Goal: Task Accomplishment & Management: Complete application form

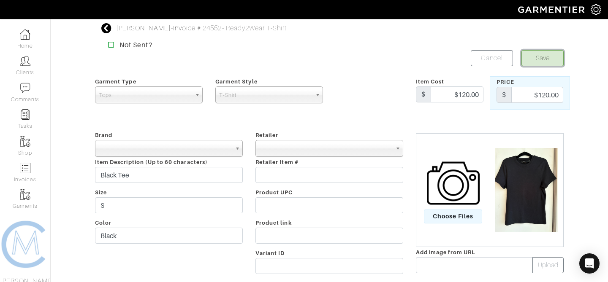
click at [546, 56] on button "Save" at bounding box center [542, 58] width 42 height 16
click at [27, 171] on img at bounding box center [25, 168] width 11 height 11
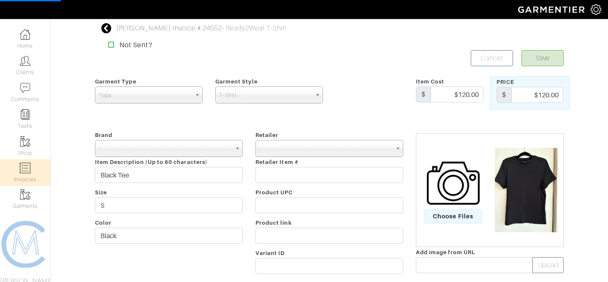
select select
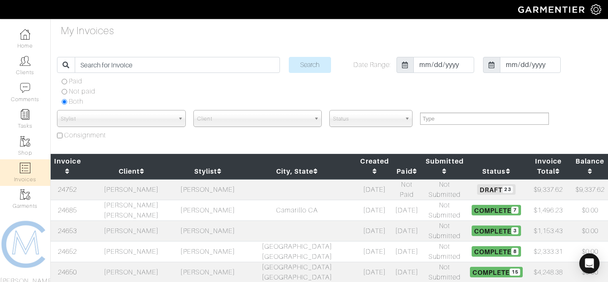
click at [179, 180] on td "[PERSON_NAME]" at bounding box center [207, 189] width 59 height 21
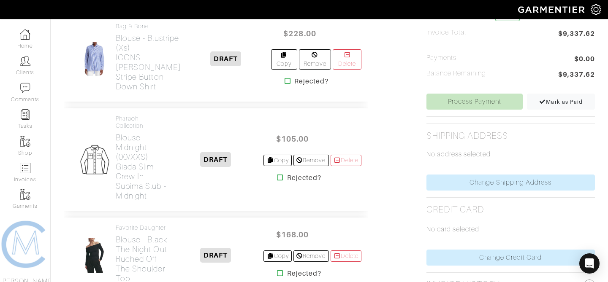
scroll to position [326, 0]
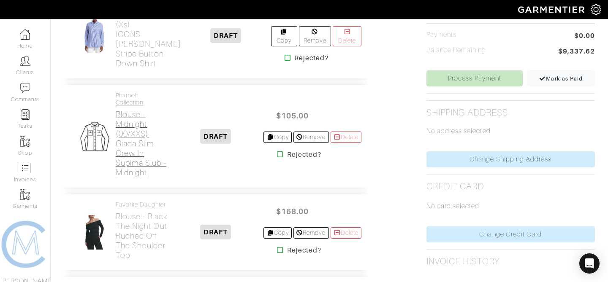
click at [135, 163] on h2 "Blouse - Midnight (00/XXS) Giada Slim Crew in Supima Slub - Midnight" at bounding box center [142, 144] width 52 height 68
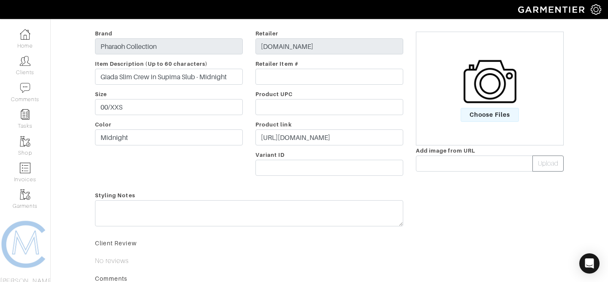
scroll to position [160, 0]
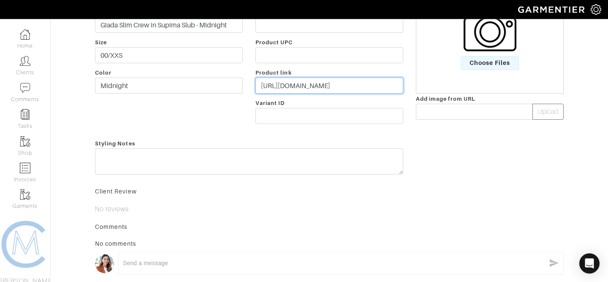
click at [312, 84] on input "[URL][DOMAIN_NAME]" at bounding box center [329, 86] width 148 height 16
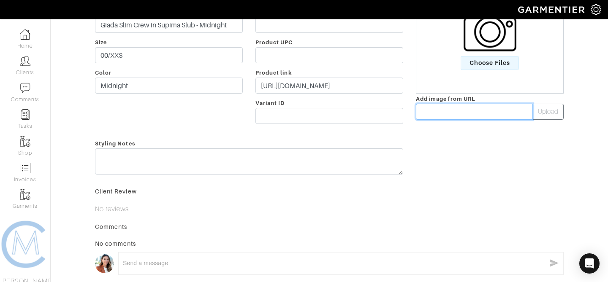
click at [453, 106] on input "text" at bounding box center [474, 112] width 117 height 16
paste input "[URL][DOMAIN_NAME]"
type input "[URL][DOMAIN_NAME]"
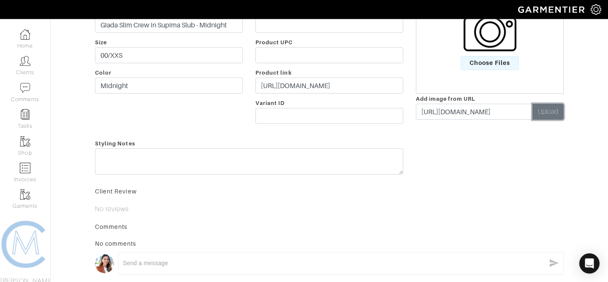
click at [542, 119] on button "Upload" at bounding box center [547, 112] width 31 height 16
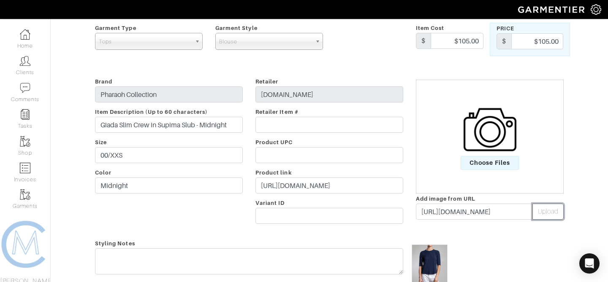
scroll to position [0, 0]
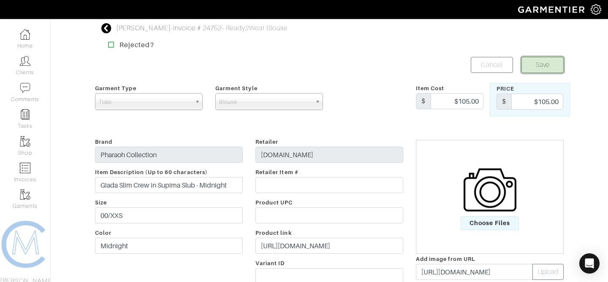
click at [539, 62] on button "Save" at bounding box center [542, 65] width 42 height 16
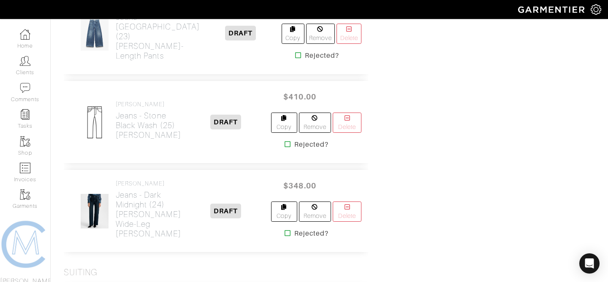
scroll to position [1216, 0]
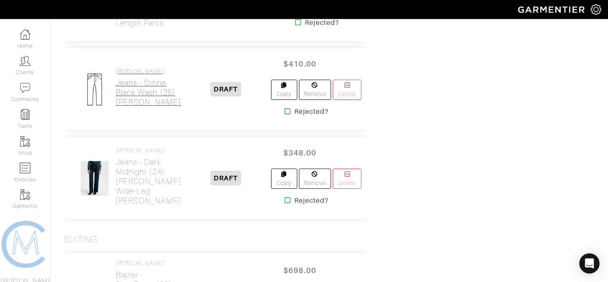
click at [132, 107] on h2 "Jeans - Stone Black Wash (25) SHON JEAN" at bounding box center [148, 92] width 65 height 29
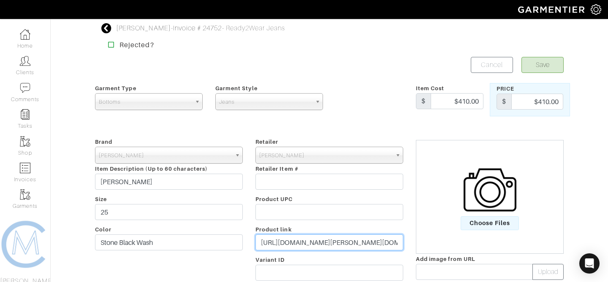
click at [304, 240] on input "https://www.nililotan.com/collections/all-denim/products/shon-jean-stone-black?…" at bounding box center [329, 243] width 148 height 16
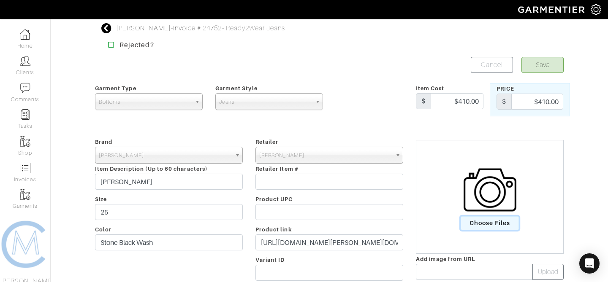
click at [494, 221] on span "Choose Files" at bounding box center [489, 223] width 59 height 14
click at [0, 0] on input "Choose Files" at bounding box center [0, 0] width 0 height 0
click at [535, 62] on button "Save" at bounding box center [542, 65] width 42 height 16
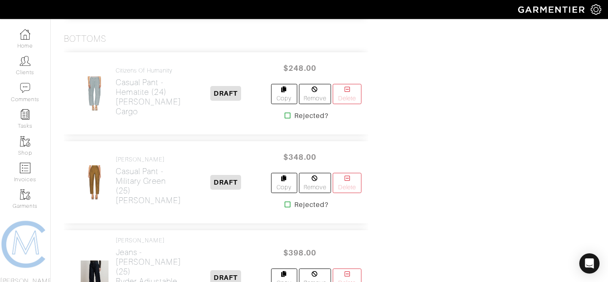
scroll to position [843, 0]
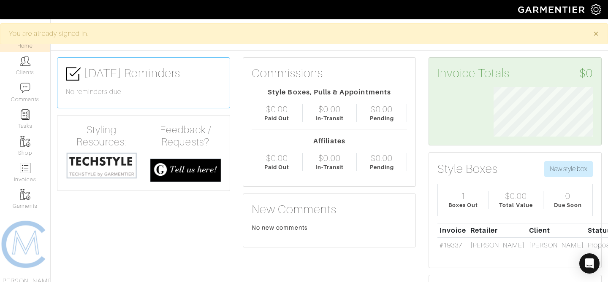
scroll to position [49, 112]
click at [26, 170] on img at bounding box center [25, 168] width 11 height 11
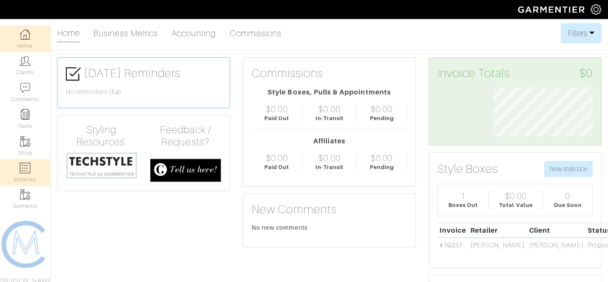
select select
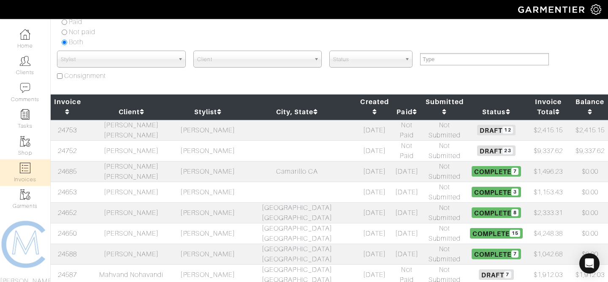
scroll to position [60, 0]
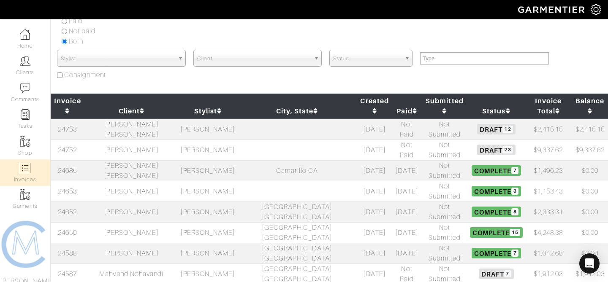
click at [176, 121] on td "[PERSON_NAME] [PERSON_NAME]" at bounding box center [131, 129] width 94 height 21
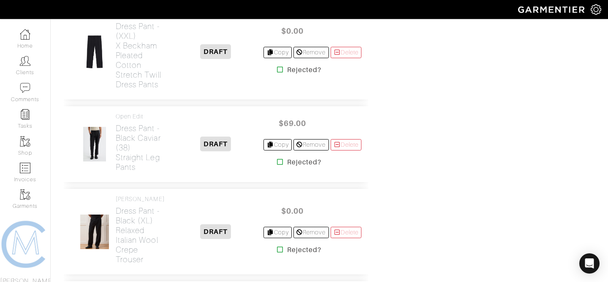
scroll to position [982, 0]
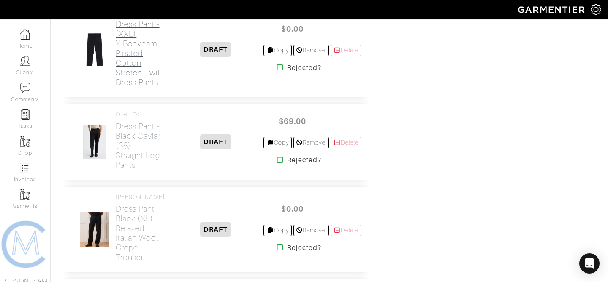
click at [132, 86] on h2 "Dress Pant - (XXL) x Beckham Pleated Cotton Stretch Twill Dress Pants" at bounding box center [142, 53] width 52 height 68
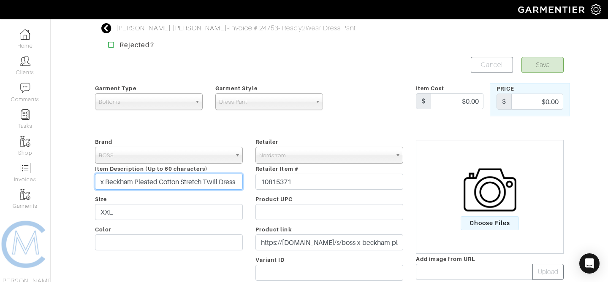
click at [220, 177] on input "x Beckham Pleated Cotton Stretch Twill Dress Pants" at bounding box center [169, 182] width 148 height 16
click at [286, 59] on div "Save Cancel" at bounding box center [329, 65] width 481 height 16
click at [108, 29] on icon at bounding box center [106, 28] width 11 height 10
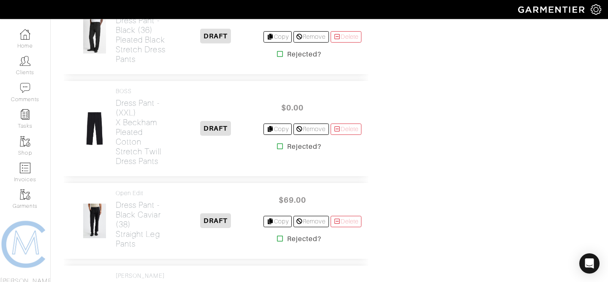
scroll to position [902, 0]
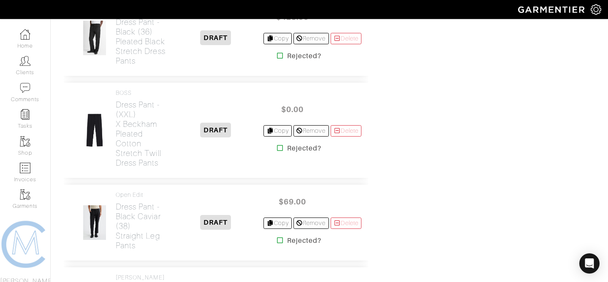
click at [267, 119] on span "$0.00" at bounding box center [292, 109] width 51 height 18
click at [290, 119] on span "$0.00" at bounding box center [292, 109] width 51 height 18
click at [142, 153] on h2 "Dress Pant - (XXL) x Beckham Pleated Cotton Stretch Twill Dress Pants" at bounding box center [142, 134] width 52 height 68
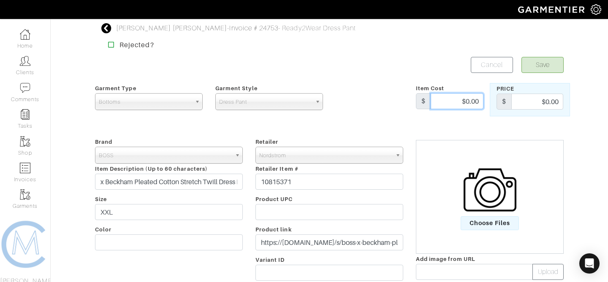
click at [470, 102] on input "$0.00" at bounding box center [456, 101] width 53 height 16
click at [552, 103] on input "$0.00" at bounding box center [537, 102] width 52 height 16
type input "209.40"
click at [552, 62] on button "Save" at bounding box center [542, 65] width 42 height 16
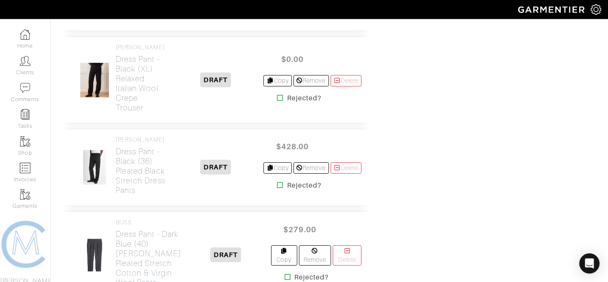
scroll to position [1044, 0]
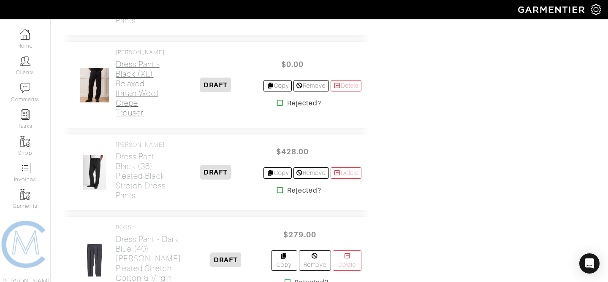
click at [143, 94] on h2 "Dress Pant - Black (XL) Relaxed Italian Wool Crepe Trouser" at bounding box center [142, 88] width 52 height 58
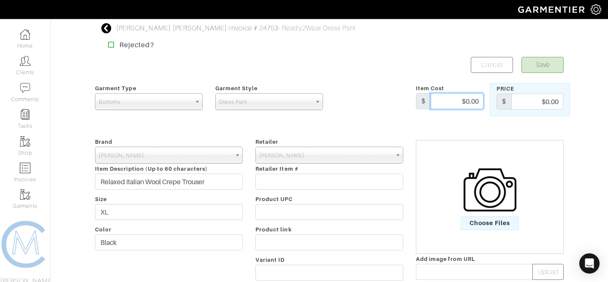
click at [470, 104] on input "$0.00" at bounding box center [456, 101] width 53 height 16
type input "$298"
click at [441, 75] on form "Save Cancel Garment Type Tops Bottoms Sport Coats Suiting Outerwear Shoes Swimw…" at bounding box center [329, 276] width 468 height 438
click at [555, 103] on input "$0.00" at bounding box center [537, 102] width 52 height 16
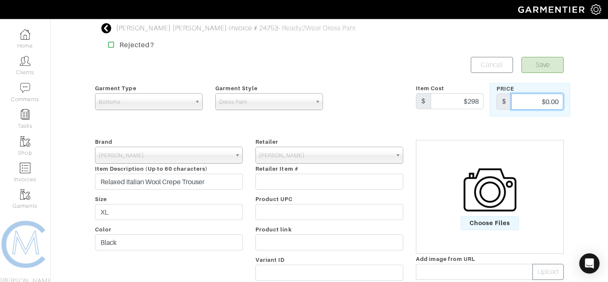
click at [555, 103] on input "$0.00" at bounding box center [537, 102] width 52 height 16
type input "298"
click at [546, 63] on button "Save" at bounding box center [542, 65] width 42 height 16
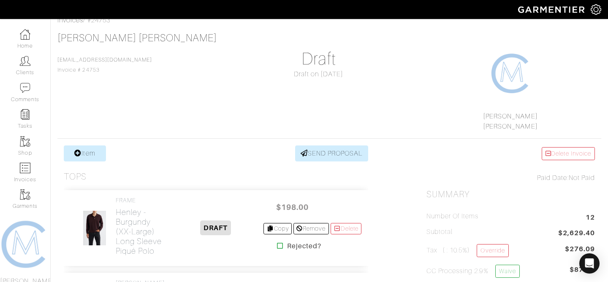
scroll to position [58, 0]
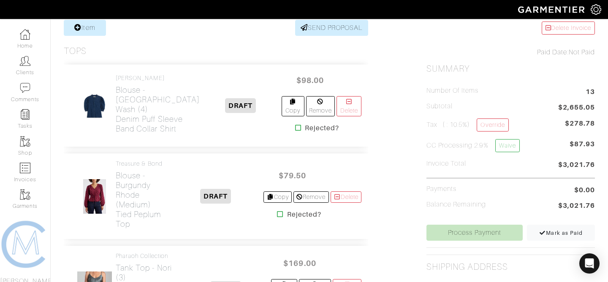
scroll to position [172, 0]
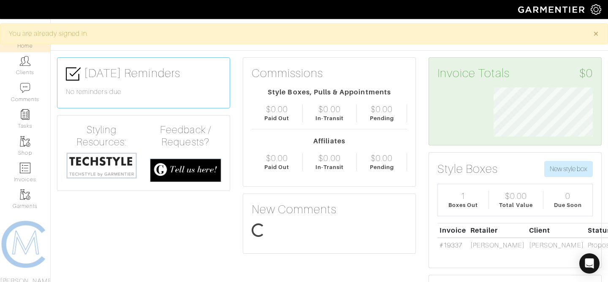
scroll to position [49, 112]
click at [26, 171] on img at bounding box center [25, 168] width 11 height 11
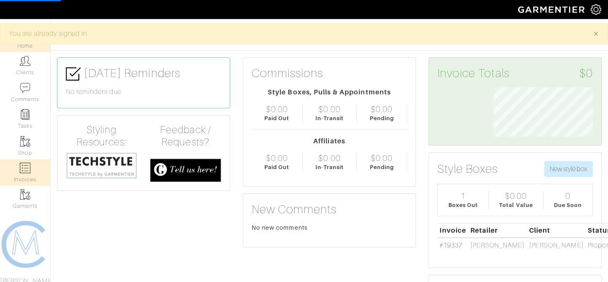
select select
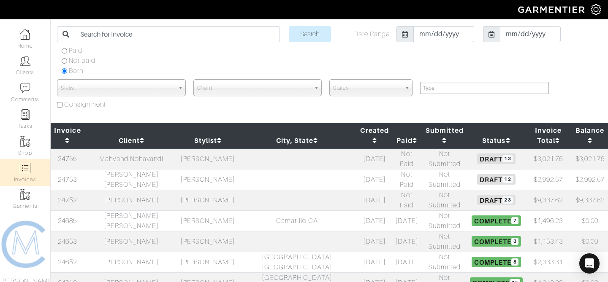
scroll to position [37, 0]
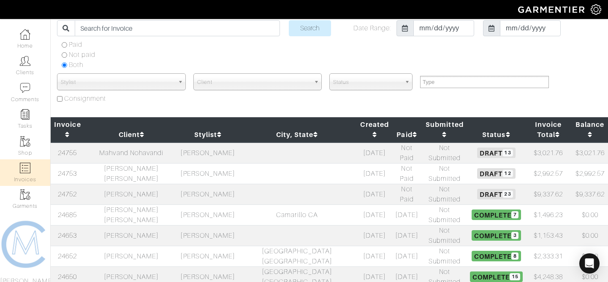
click at [139, 184] on td "[PERSON_NAME]" at bounding box center [131, 194] width 94 height 21
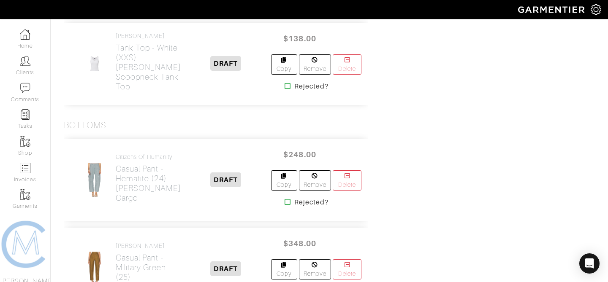
scroll to position [779, 0]
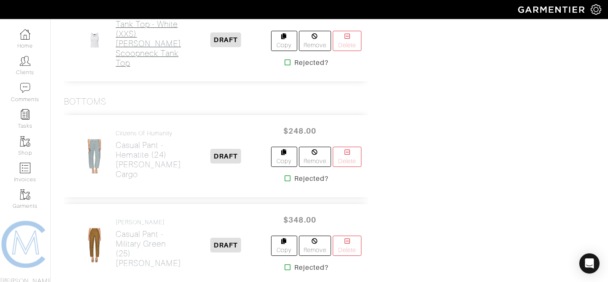
click at [143, 68] on h2 "Tank Top - White (XXS) Birke Scoopneck Tank Top" at bounding box center [148, 43] width 65 height 49
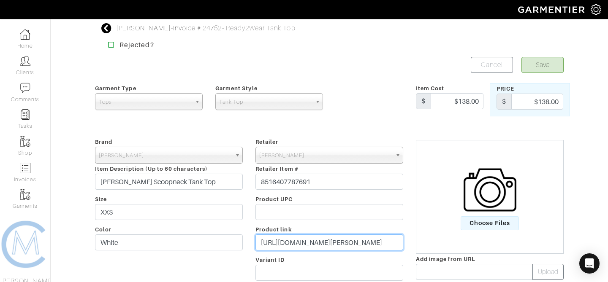
click at [330, 240] on input "https://veronicabeard.com/products/birke-scoopneck-tank?nb_offer_id=774215&nb_p…" at bounding box center [329, 243] width 148 height 16
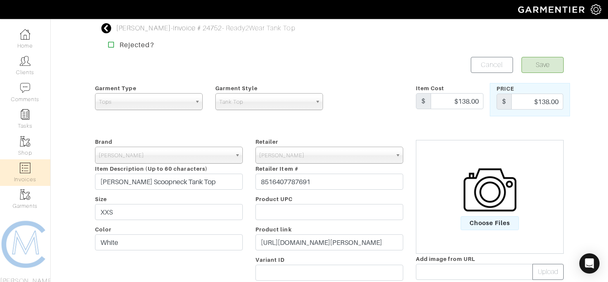
click at [34, 162] on link "Invoices" at bounding box center [25, 172] width 50 height 27
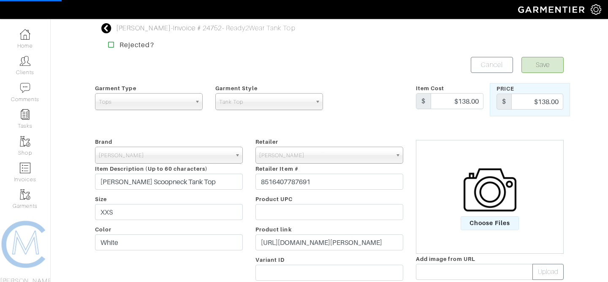
select select
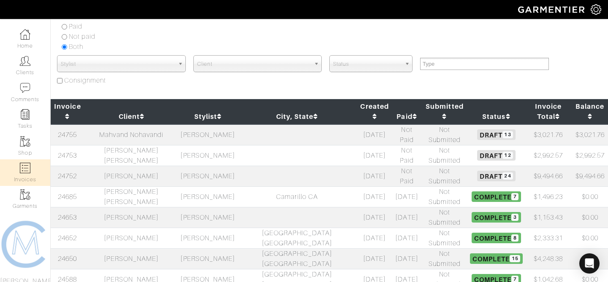
scroll to position [56, 0]
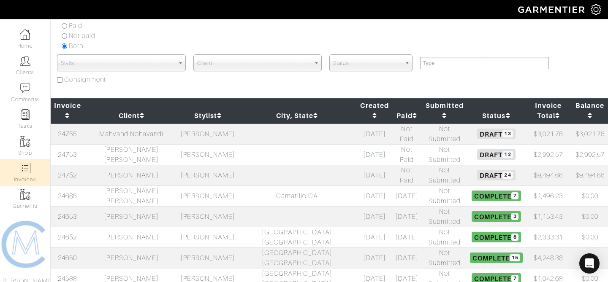
click at [199, 165] on td "[PERSON_NAME]" at bounding box center [207, 175] width 59 height 21
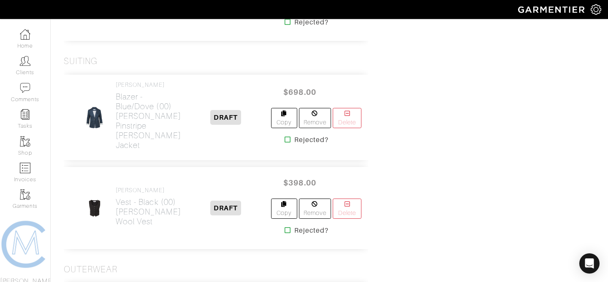
scroll to position [1550, 0]
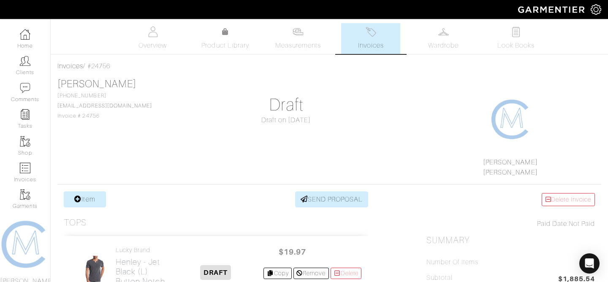
scroll to position [61, 0]
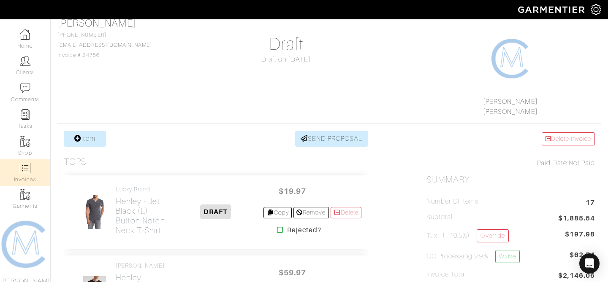
click at [27, 172] on img at bounding box center [25, 168] width 11 height 11
select select
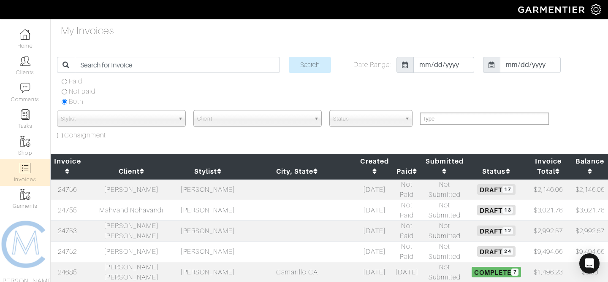
click at [136, 241] on td "[PERSON_NAME]" at bounding box center [131, 251] width 94 height 21
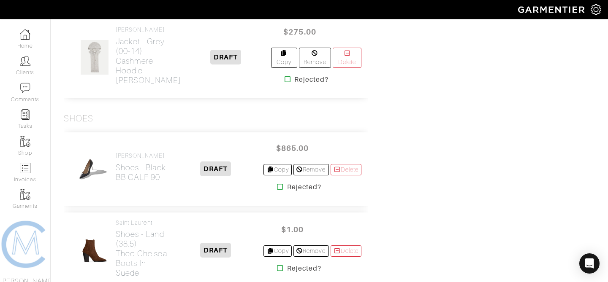
scroll to position [1792, 0]
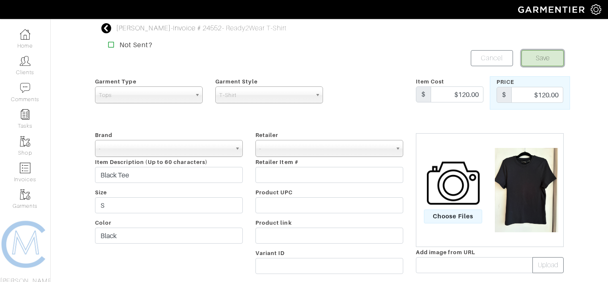
click at [535, 54] on button "Save" at bounding box center [542, 58] width 42 height 16
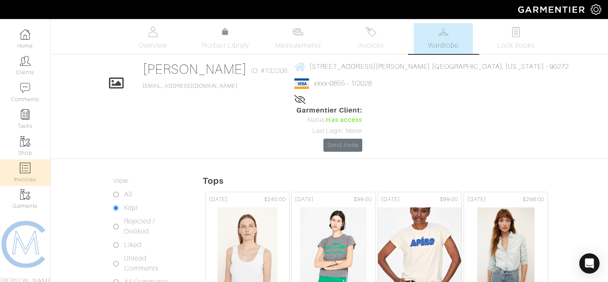
click at [34, 173] on link "Invoices" at bounding box center [25, 172] width 50 height 27
select select
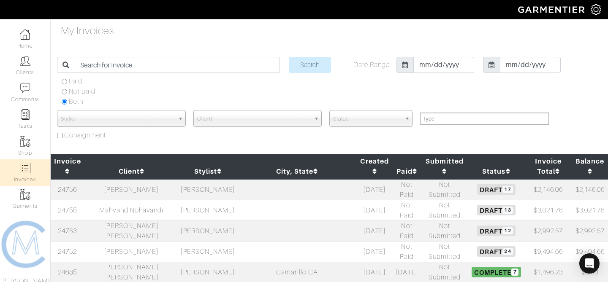
click at [205, 241] on td "[PERSON_NAME]" at bounding box center [207, 251] width 59 height 21
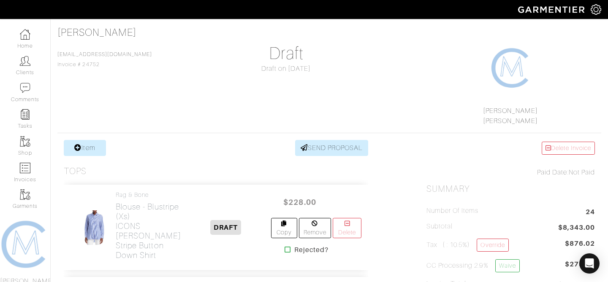
scroll to position [26, 0]
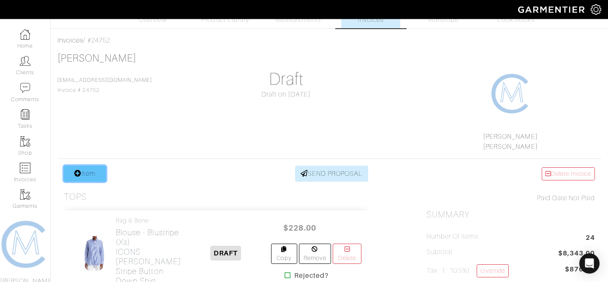
click at [97, 170] on link "Item" at bounding box center [85, 174] width 42 height 16
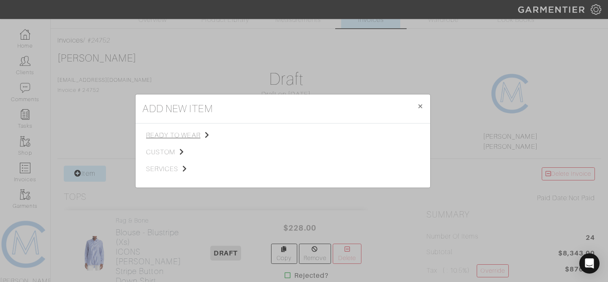
click at [171, 132] on span "ready to wear" at bounding box center [188, 135] width 85 height 10
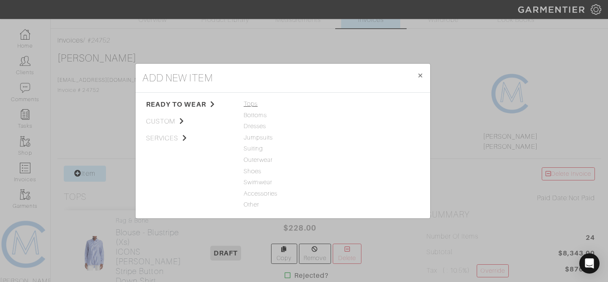
click at [250, 105] on span "Tops" at bounding box center [282, 104] width 78 height 9
click at [340, 126] on link "T-Shirt" at bounding box center [344, 126] width 19 height 7
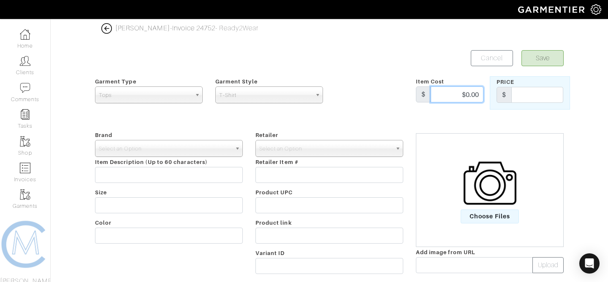
click at [469, 94] on input "$0.00" at bounding box center [456, 94] width 53 height 16
type input "120"
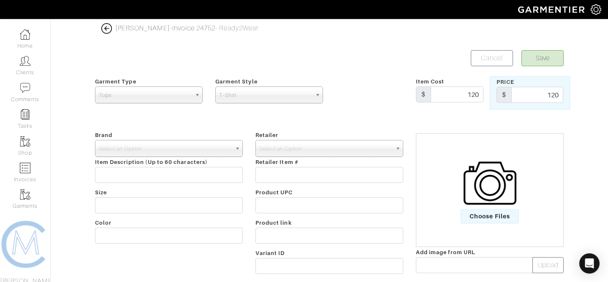
click at [363, 84] on div at bounding box center [369, 92] width 80 height 33
click at [188, 200] on input "text" at bounding box center [169, 205] width 148 height 16
type input "S"
click at [169, 228] on input "text" at bounding box center [169, 236] width 148 height 16
type input "Black"
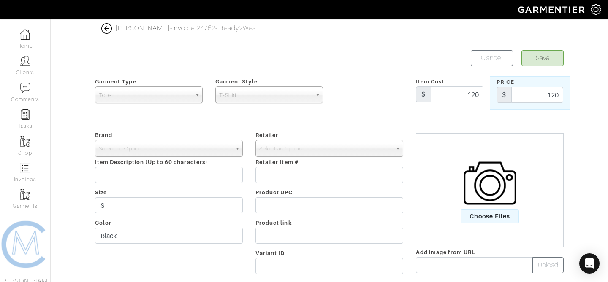
click at [490, 188] on img at bounding box center [489, 183] width 53 height 53
click at [0, 0] on input "Choose Files" at bounding box center [0, 0] width 0 height 0
click at [543, 60] on button "Save" at bounding box center [542, 58] width 42 height 16
click at [203, 151] on span "Select an Option" at bounding box center [165, 149] width 132 height 17
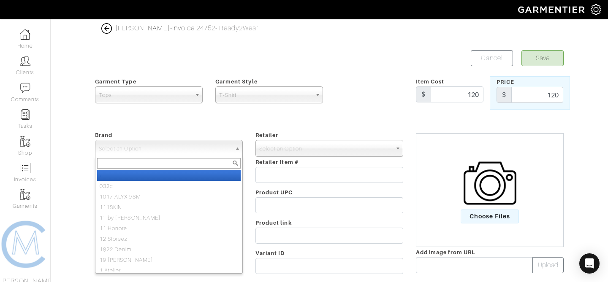
click at [156, 177] on li "-" at bounding box center [168, 175] width 143 height 11
select select "-"
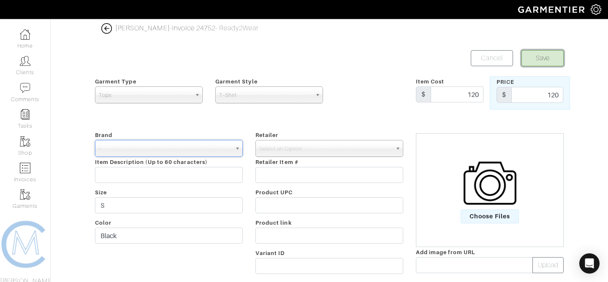
click at [536, 55] on button "Save" at bounding box center [542, 58] width 42 height 16
click at [347, 154] on span "Select an Option" at bounding box center [325, 149] width 132 height 17
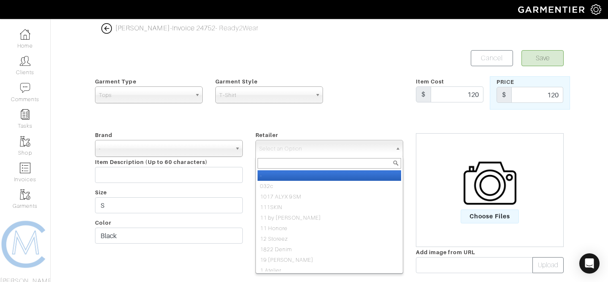
click at [324, 178] on li "-" at bounding box center [328, 175] width 143 height 11
select select "6380"
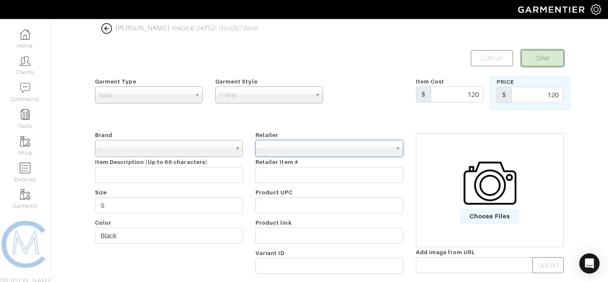
click at [535, 58] on button "Save" at bounding box center [542, 58] width 42 height 16
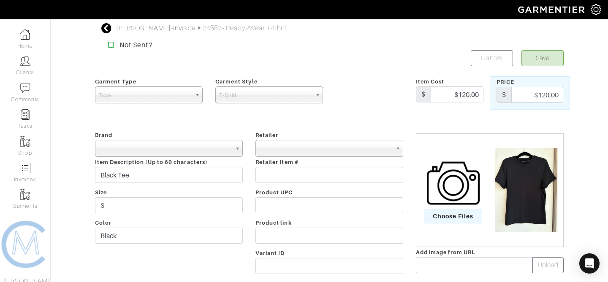
click at [514, 180] on img at bounding box center [526, 190] width 72 height 84
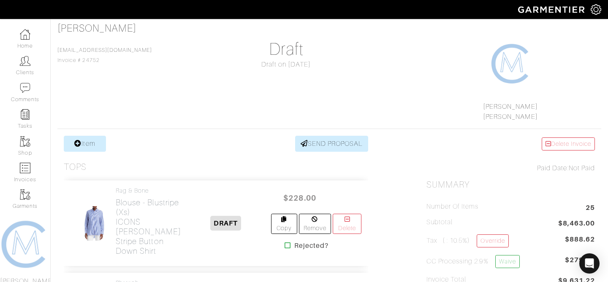
scroll to position [56, 0]
